Goal: Task Accomplishment & Management: Manage account settings

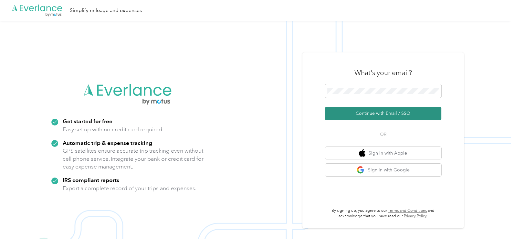
click at [387, 112] on button "Continue with Email / SSO" at bounding box center [383, 114] width 116 height 14
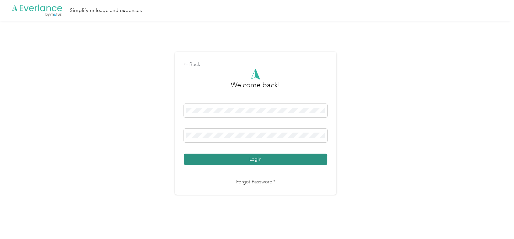
click at [255, 159] on button "Login" at bounding box center [256, 159] width 144 height 11
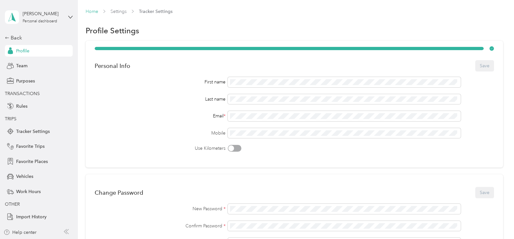
click at [89, 9] on link "Home" at bounding box center [92, 11] width 13 height 5
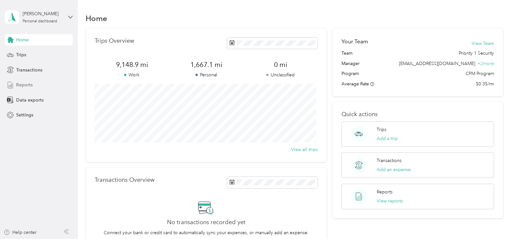
click at [24, 84] on span "Reports" at bounding box center [24, 84] width 16 height 7
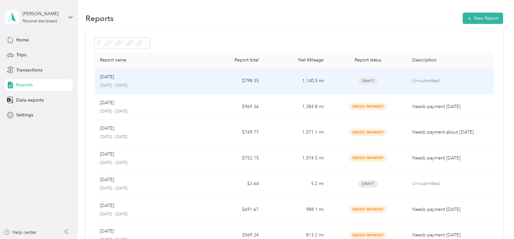
click at [109, 77] on p "[DATE]" at bounding box center [107, 76] width 14 height 7
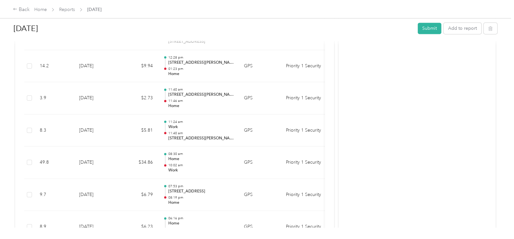
scroll to position [1208, 0]
click at [428, 29] on button "Submit" at bounding box center [430, 28] width 24 height 11
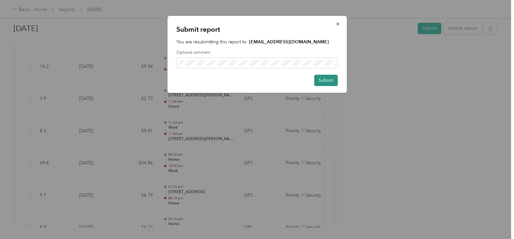
click at [328, 81] on button "Submit" at bounding box center [326, 80] width 24 height 11
